Goal: Information Seeking & Learning: Find specific fact

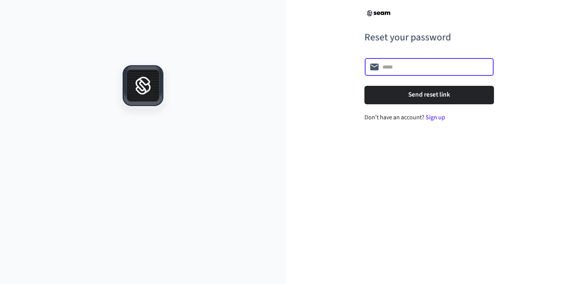
click at [413, 66] on input "text" at bounding box center [435, 67] width 106 height 8
click at [403, 66] on input "text" at bounding box center [435, 67] width 106 height 8
type input "**********"
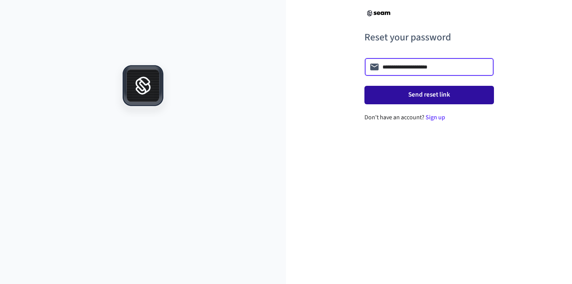
click at [422, 95] on button "Send reset link" at bounding box center [429, 95] width 130 height 18
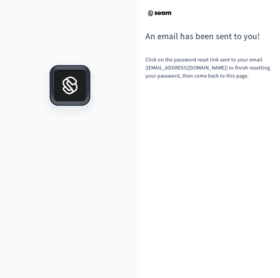
click at [157, 12] on img at bounding box center [159, 13] width 28 height 8
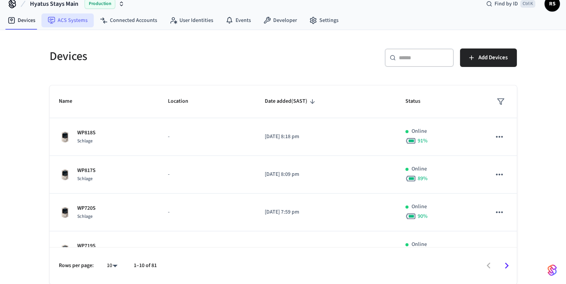
click at [64, 18] on link "ACS Systems" at bounding box center [68, 20] width 52 height 14
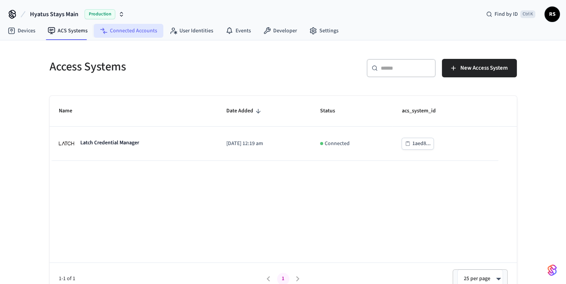
click at [129, 37] on link "Connected Accounts" at bounding box center [129, 31] width 70 height 14
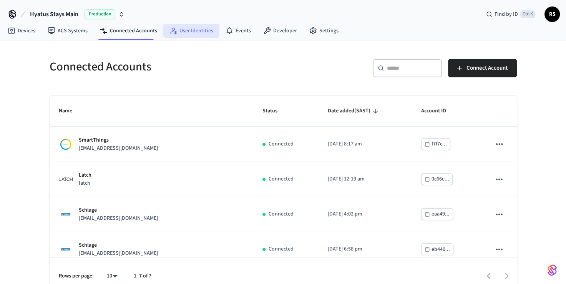
click at [193, 35] on link "User Identities" at bounding box center [191, 31] width 56 height 14
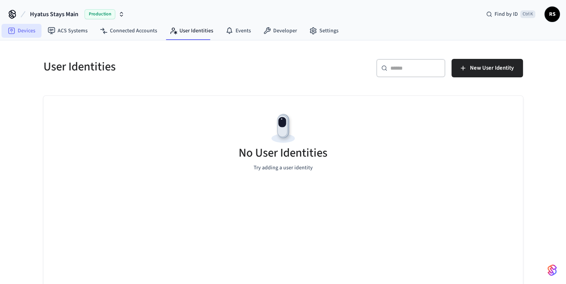
click at [20, 34] on link "Devices" at bounding box center [22, 31] width 40 height 14
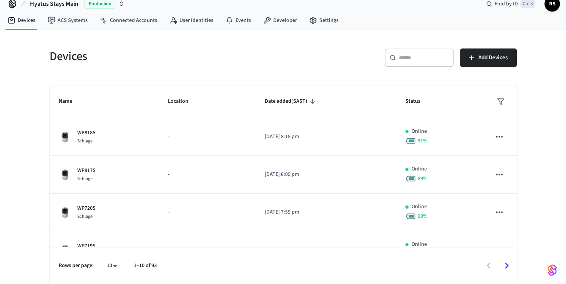
click at [410, 62] on div "​ ​" at bounding box center [419, 57] width 69 height 18
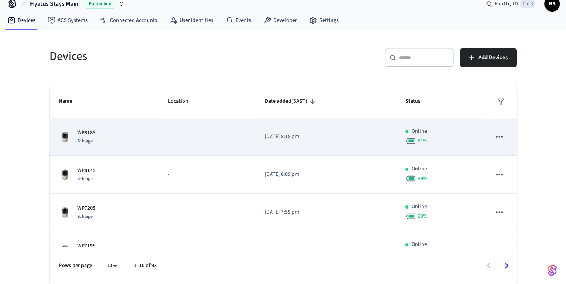
click at [150, 144] on td "WP818S Schlage" at bounding box center [105, 137] width 110 height 38
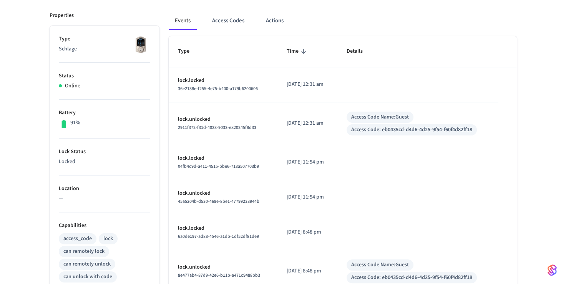
scroll to position [62, 0]
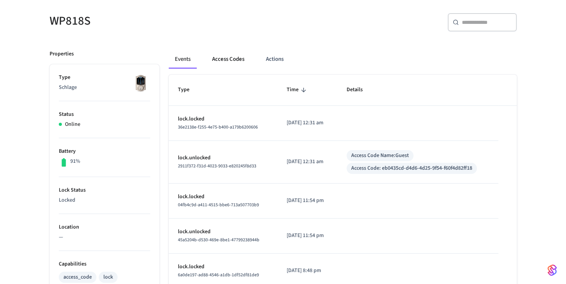
click at [224, 60] on button "Access Codes" at bounding box center [228, 59] width 45 height 18
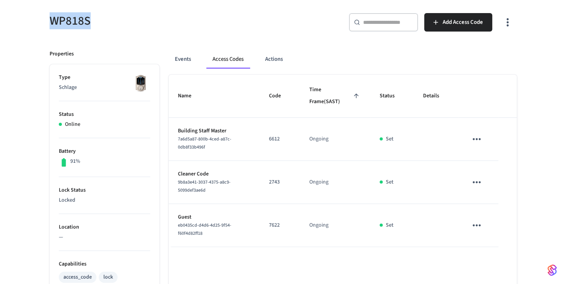
drag, startPoint x: 43, startPoint y: 19, endPoint x: 103, endPoint y: 18, distance: 60.4
click at [103, 18] on div "WP818S" at bounding box center [159, 21] width 238 height 34
copy h5 "WP818S"
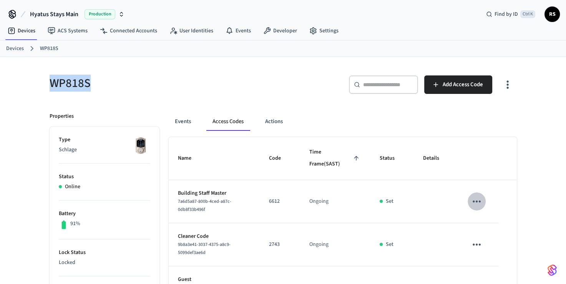
click at [477, 201] on icon "sticky table" at bounding box center [477, 201] width 8 height 2
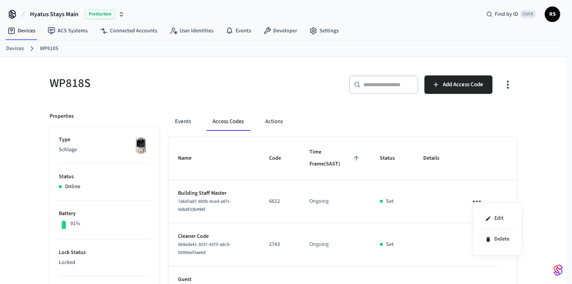
click at [18, 33] on div at bounding box center [286, 142] width 572 height 284
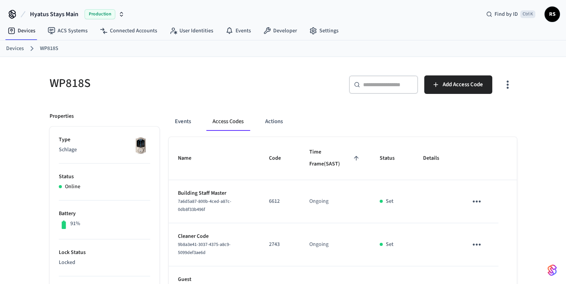
click at [13, 48] on link "Devices" at bounding box center [15, 49] width 18 height 8
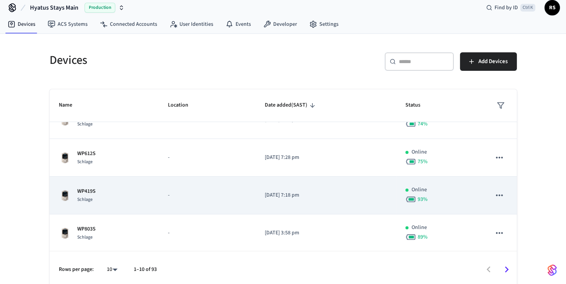
scroll to position [10, 0]
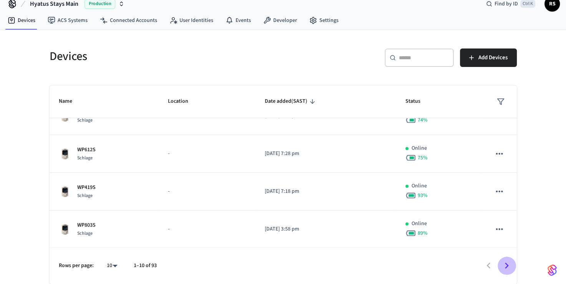
click at [505, 264] on icon "Go to next page" at bounding box center [507, 265] width 12 height 12
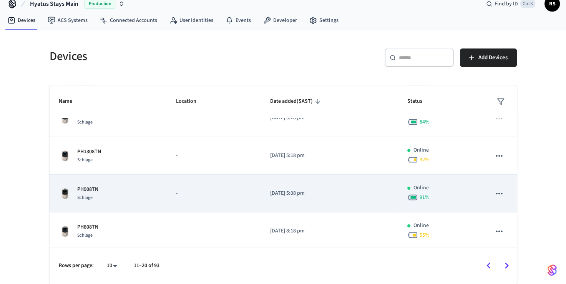
scroll to position [244, 0]
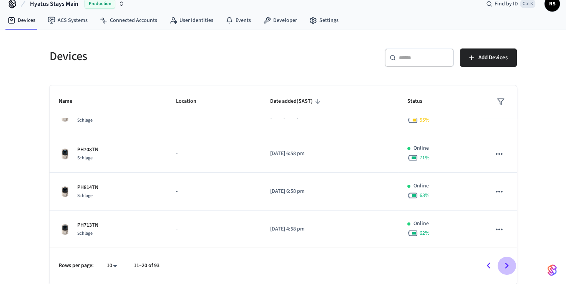
click at [507, 263] on icon "Go to next page" at bounding box center [507, 265] width 12 height 12
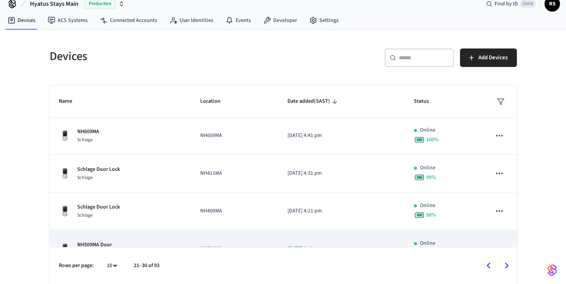
scroll to position [247, 0]
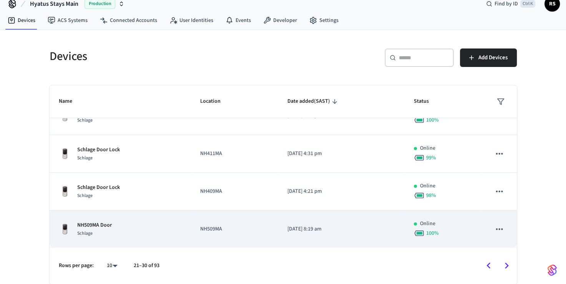
click at [494, 225] on icon "sticky table" at bounding box center [499, 229] width 10 height 10
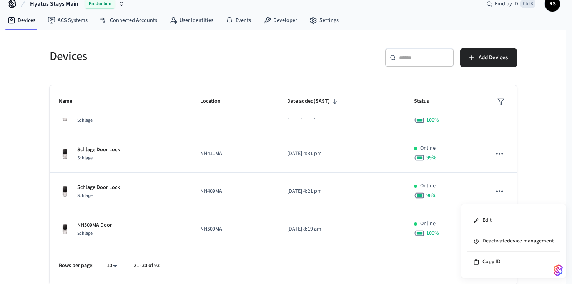
click at [15, 146] on div at bounding box center [286, 142] width 572 height 284
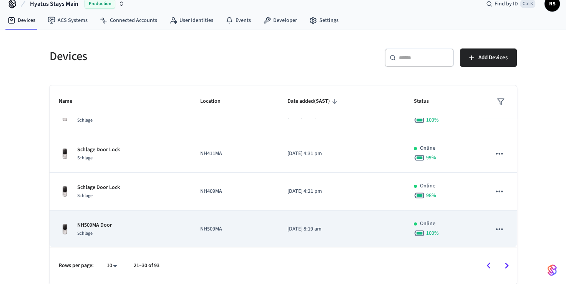
click at [165, 228] on div "NH509MA Door Schlage" at bounding box center [120, 229] width 123 height 16
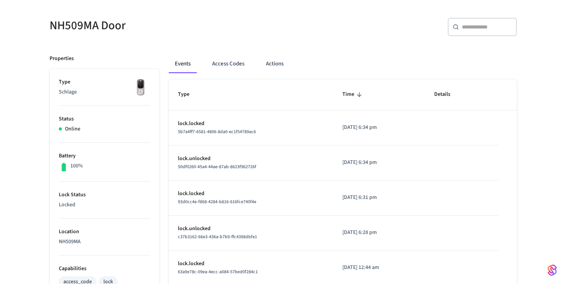
scroll to position [39, 0]
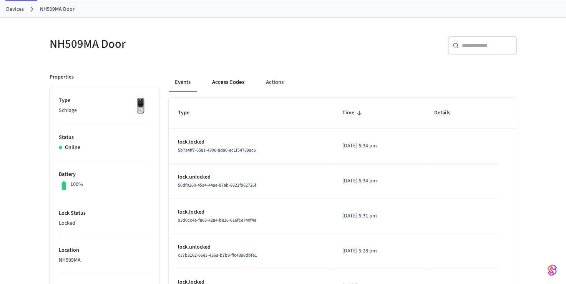
click at [239, 81] on button "Access Codes" at bounding box center [228, 82] width 45 height 18
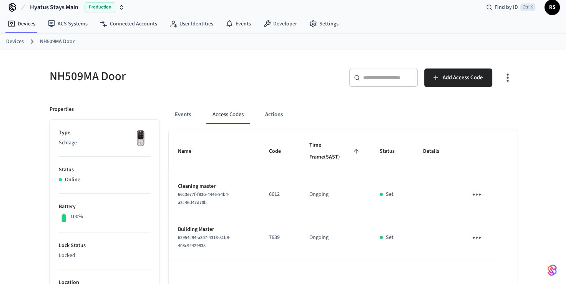
scroll to position [0, 0]
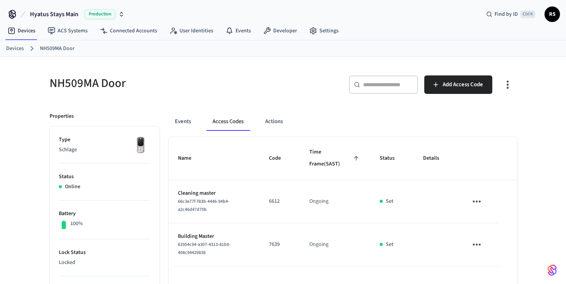
click at [15, 48] on link "Devices" at bounding box center [15, 49] width 18 height 8
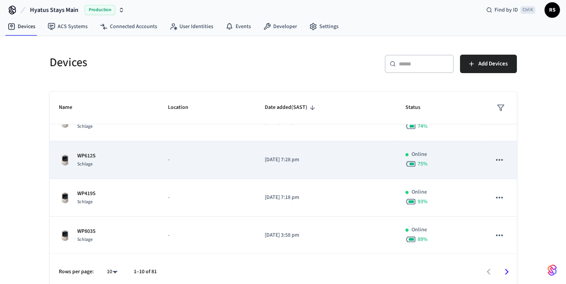
scroll to position [10, 0]
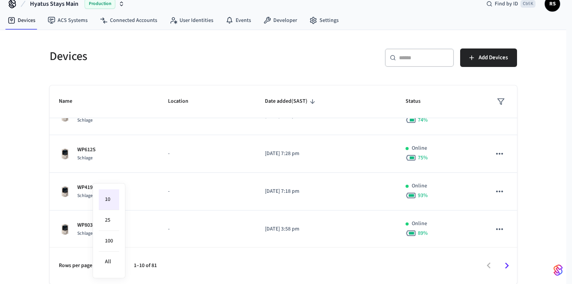
click at [114, 265] on body "Hyatus Stays Main Production Find by ID Ctrl K RS Devices ACS Systems Connected…" at bounding box center [286, 137] width 572 height 294
click at [190, 264] on div at bounding box center [286, 142] width 572 height 284
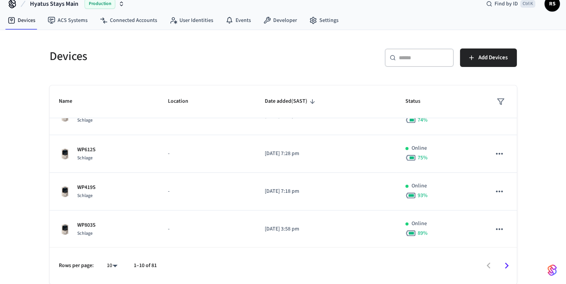
click at [507, 266] on icon "Go to next page" at bounding box center [507, 265] width 12 height 12
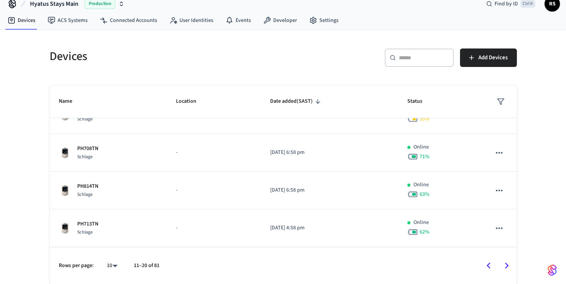
scroll to position [244, 0]
click at [507, 266] on icon "Go to next page" at bounding box center [507, 265] width 4 height 6
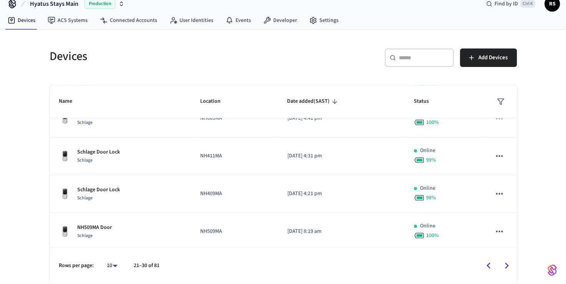
scroll to position [247, 0]
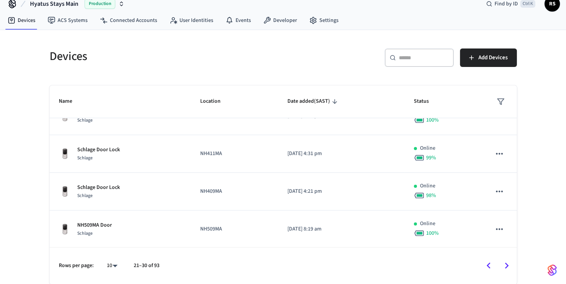
click at [506, 264] on icon "Go to next page" at bounding box center [507, 265] width 12 height 12
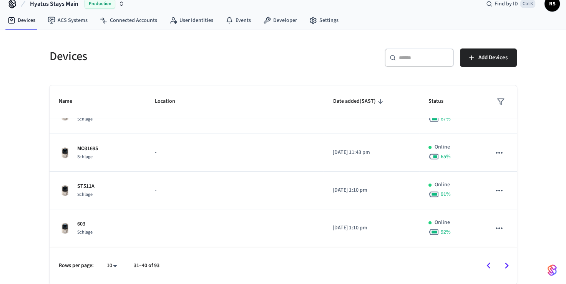
scroll to position [244, 0]
click at [506, 264] on icon "Go to next page" at bounding box center [507, 265] width 4 height 6
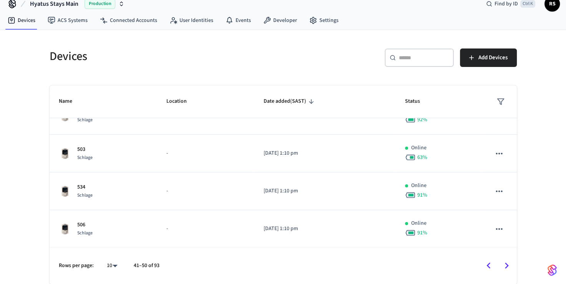
click at [506, 264] on icon "Go to next page" at bounding box center [507, 265] width 4 height 6
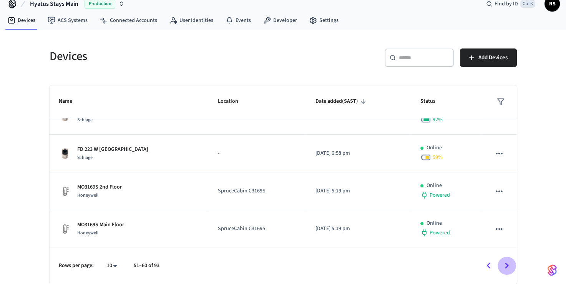
click at [506, 264] on icon "Go to next page" at bounding box center [507, 265] width 4 height 6
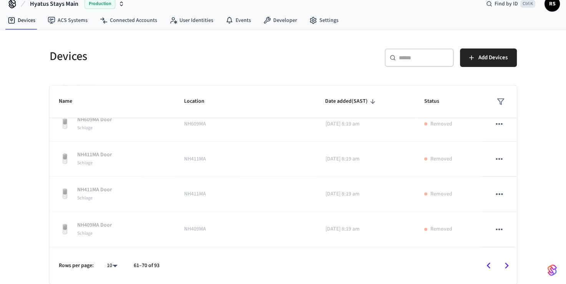
scroll to position [231, 0]
click at [506, 264] on icon "Go to next page" at bounding box center [507, 265] width 4 height 6
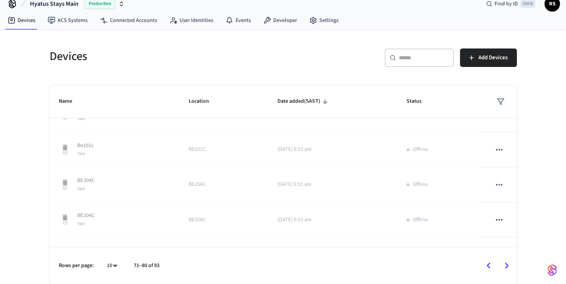
scroll to position [247, 0]
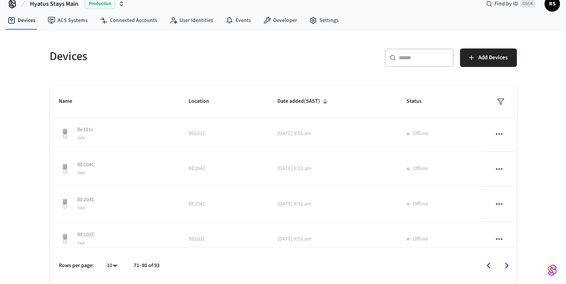
click at [504, 264] on icon "Go to next page" at bounding box center [507, 265] width 12 height 12
click at [504, 264] on div at bounding box center [341, 265] width 349 height 18
click at [485, 267] on icon "Go to previous page" at bounding box center [489, 265] width 12 height 12
click at [487, 264] on icon "Go to previous page" at bounding box center [489, 265] width 12 height 12
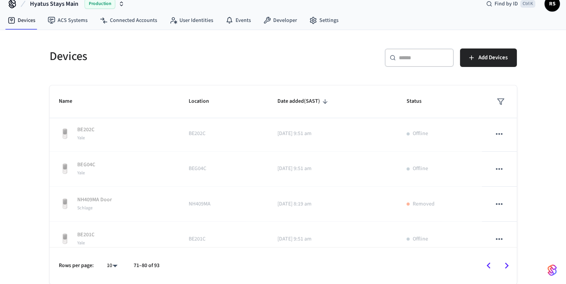
click at [487, 264] on icon "Go to previous page" at bounding box center [489, 265] width 12 height 12
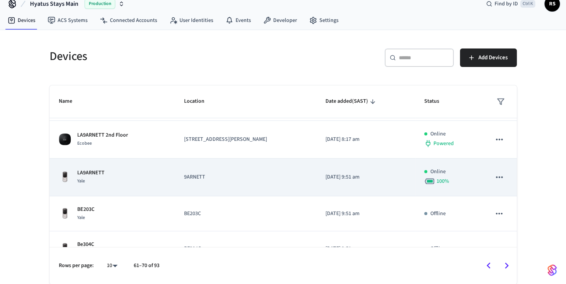
scroll to position [400, 0]
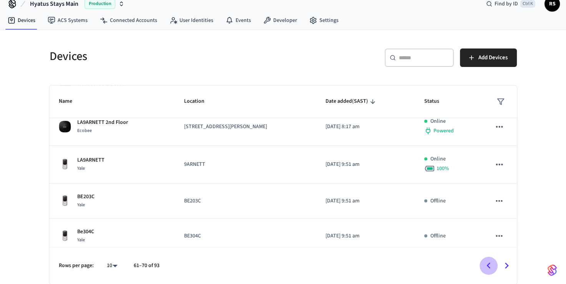
click at [488, 265] on icon "Go to previous page" at bounding box center [489, 265] width 4 height 6
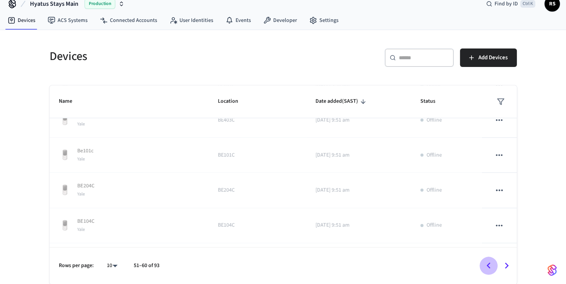
click at [488, 265] on icon "Go to previous page" at bounding box center [489, 265] width 4 height 6
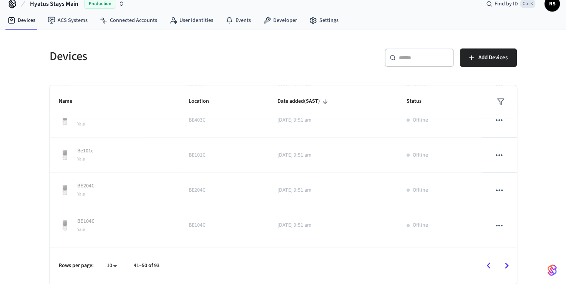
click at [488, 265] on icon "Go to previous page" at bounding box center [489, 265] width 4 height 6
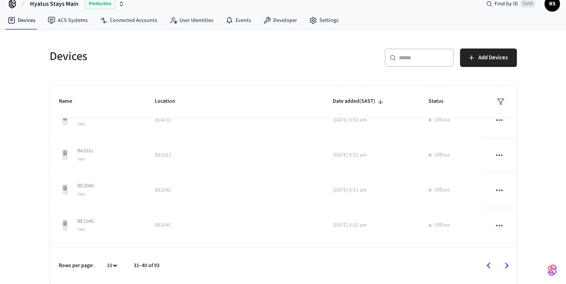
click at [488, 265] on icon "Go to previous page" at bounding box center [489, 265] width 4 height 6
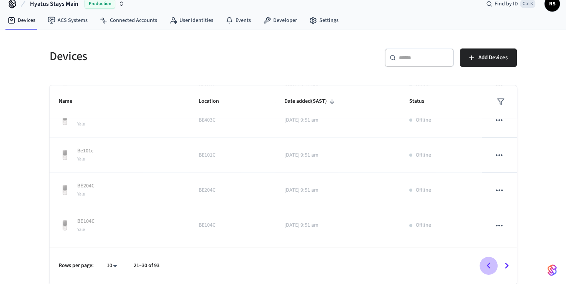
click at [488, 265] on icon "Go to previous page" at bounding box center [489, 265] width 4 height 6
click at [488, 265] on div at bounding box center [340, 265] width 352 height 18
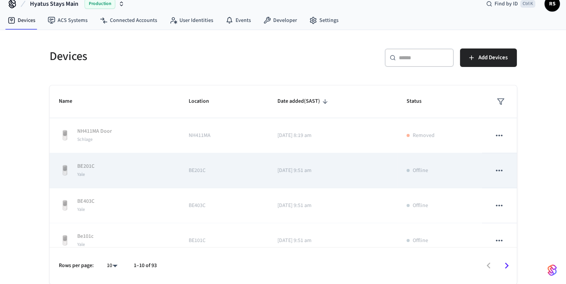
scroll to position [0, 0]
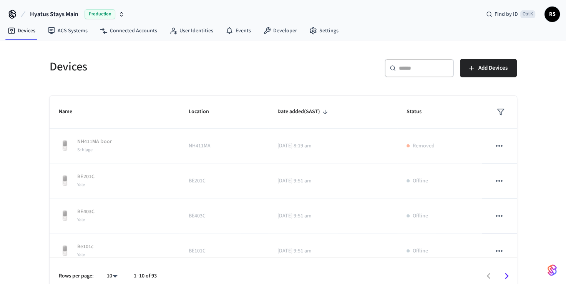
click at [15, 114] on div "Devices ​ ​ Add Devices Name Location Date added (SAST) Status NH411MA Door Sch…" at bounding box center [283, 167] width 566 height 254
click at [20, 27] on link "Devices" at bounding box center [22, 31] width 40 height 14
click at [61, 31] on link "ACS Systems" at bounding box center [68, 31] width 52 height 14
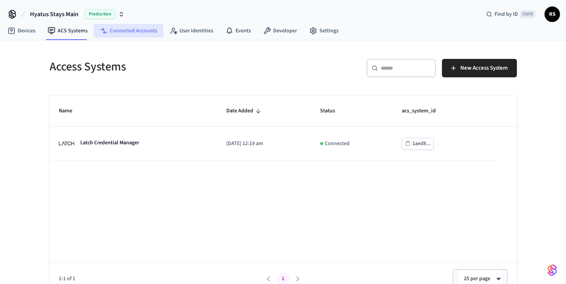
click at [119, 35] on link "Connected Accounts" at bounding box center [129, 31] width 70 height 14
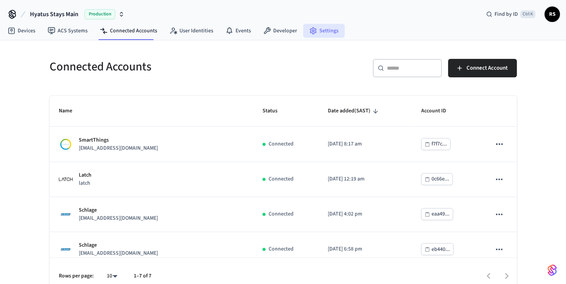
click at [332, 31] on link "Settings" at bounding box center [324, 31] width 42 height 14
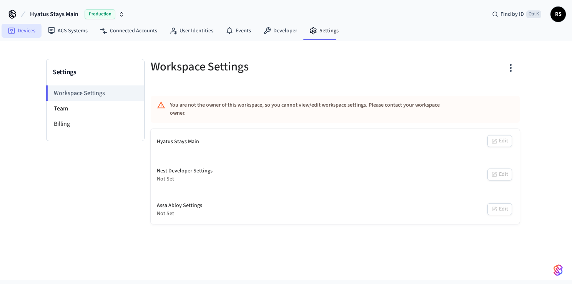
click at [22, 29] on link "Devices" at bounding box center [22, 31] width 40 height 14
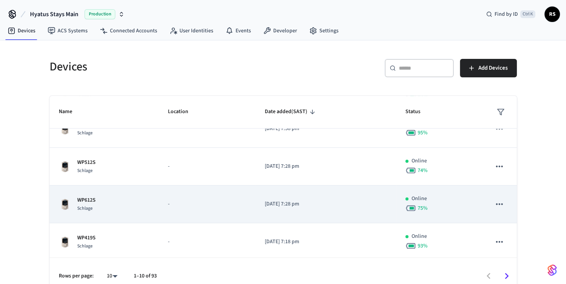
scroll to position [247, 0]
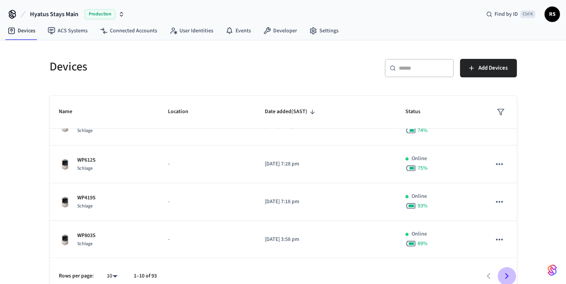
click at [506, 279] on icon "Go to next page" at bounding box center [507, 276] width 12 height 12
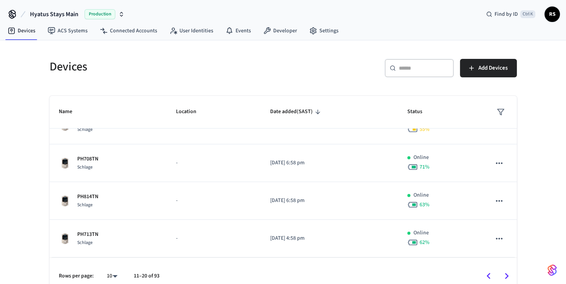
scroll to position [244, 0]
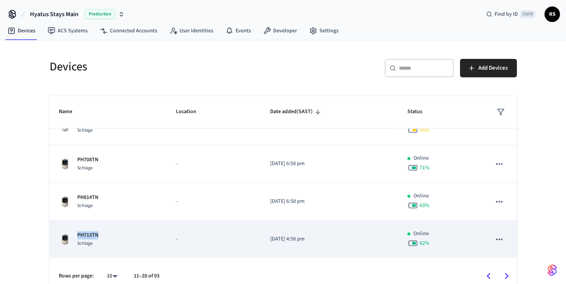
drag, startPoint x: 105, startPoint y: 233, endPoint x: 77, endPoint y: 233, distance: 27.7
click at [77, 233] on div "PH713TN Schlage" at bounding box center [108, 239] width 99 height 16
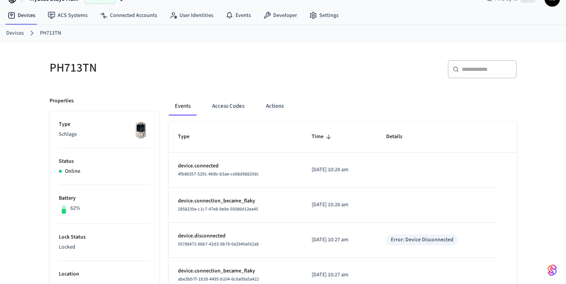
scroll to position [15, 0]
drag, startPoint x: 103, startPoint y: 71, endPoint x: 52, endPoint y: 70, distance: 51.1
click at [52, 70] on h5 "PH713TN" at bounding box center [164, 69] width 229 height 16
copy h5 "PH713TN"
click at [230, 108] on button "Access Codes" at bounding box center [228, 107] width 45 height 18
